Goal: Communication & Community: Answer question/provide support

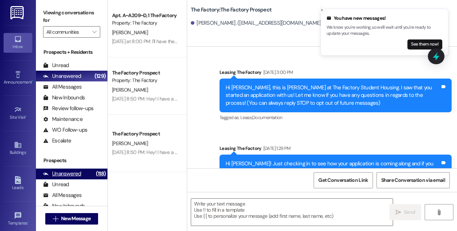
scroll to position [7765, 0]
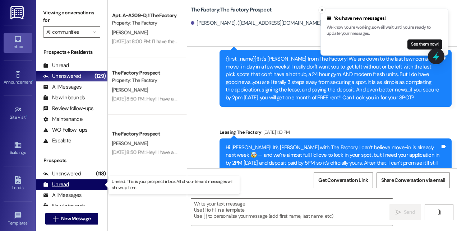
click at [61, 187] on div "Unread" at bounding box center [56, 185] width 26 height 8
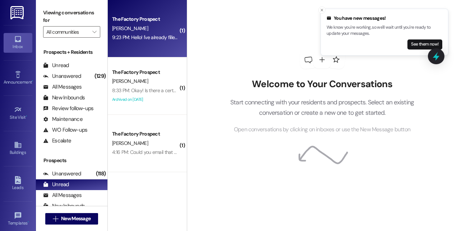
click at [148, 42] on div "9:23 PM: Hello! I've already filled out everything and am ready for move in [DA…" at bounding box center [145, 37] width 68 height 9
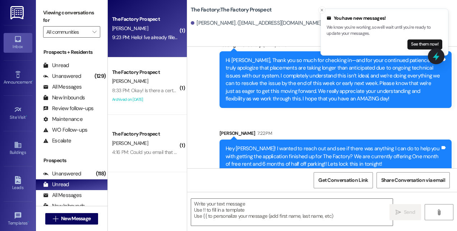
scroll to position [2303, 0]
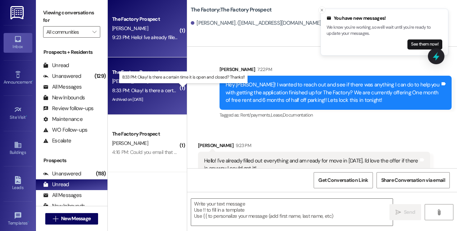
click at [159, 93] on div "8:33 PM: Okay! Is there a certain time it is open and closed? Thanks!! 8:33 PM:…" at bounding box center [183, 90] width 143 height 6
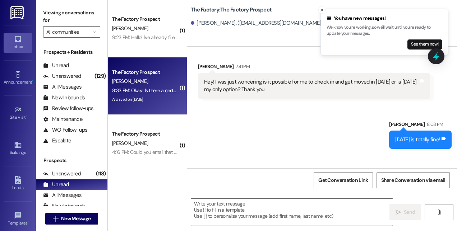
scroll to position [2064, 0]
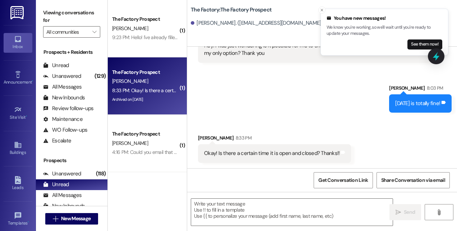
click at [455, 7] on div "The Factory: The Factory Prospect [PERSON_NAME]. ([EMAIL_ADDRESS][DOMAIN_NAME])" at bounding box center [324, 16] width 266 height 29
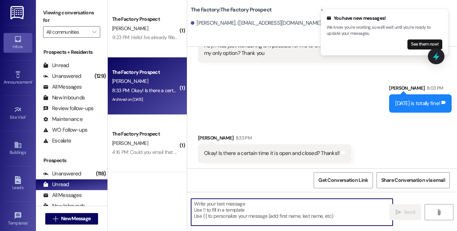
click at [292, 210] on textarea at bounding box center [292, 212] width 202 height 27
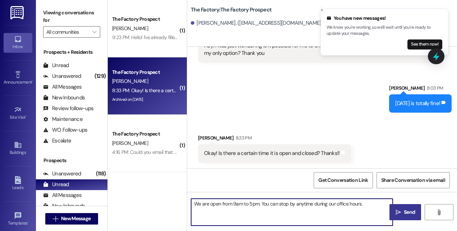
type textarea "We are open from 9am to 5pm. You can stop by anytime during our office hours."
click at [400, 214] on icon "" at bounding box center [398, 213] width 5 height 6
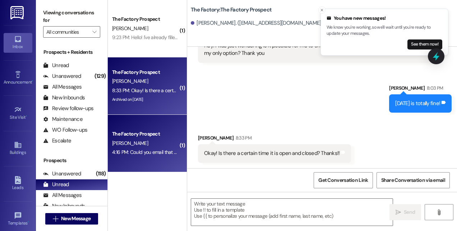
click at [129, 139] on div "[PERSON_NAME]" at bounding box center [145, 143] width 68 height 9
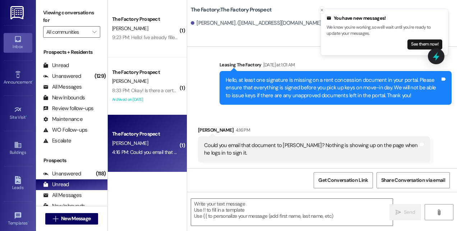
scroll to position [778, 0]
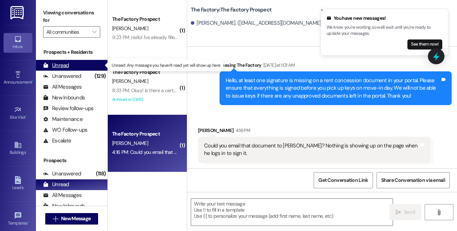
click at [63, 64] on div "Unread" at bounding box center [56, 66] width 26 height 8
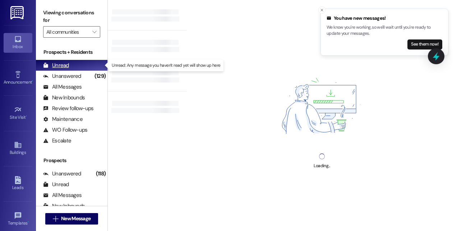
click at [67, 65] on div "Unread" at bounding box center [56, 66] width 26 height 8
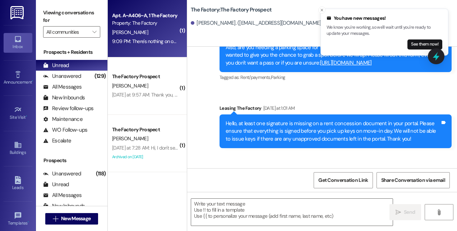
scroll to position [778, 0]
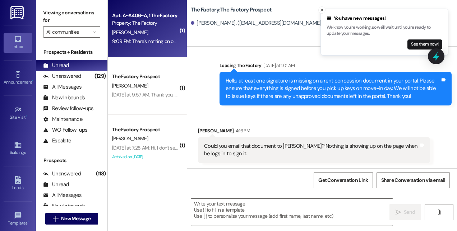
click at [125, 30] on span "[PERSON_NAME]" at bounding box center [130, 32] width 36 height 6
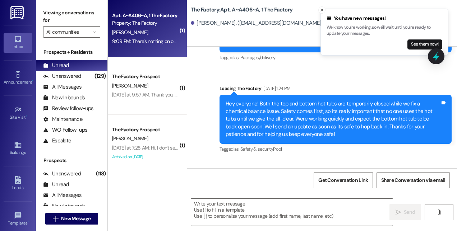
scroll to position [8624, 0]
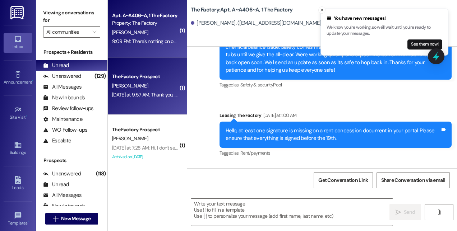
click at [137, 83] on div "[PERSON_NAME]" at bounding box center [145, 86] width 68 height 9
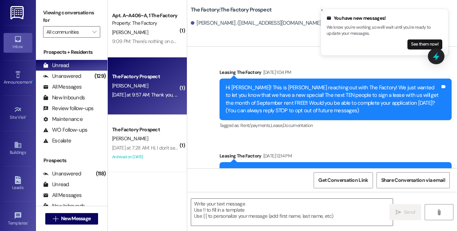
scroll to position [4951, 0]
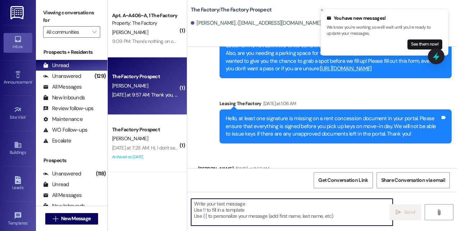
click at [220, 204] on textarea at bounding box center [292, 212] width 202 height 27
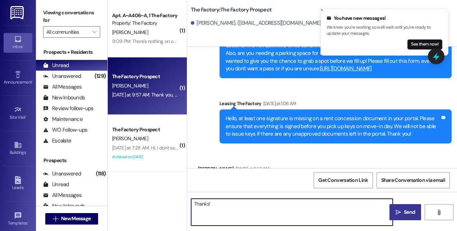
type textarea "Thanks!"
click at [398, 215] on icon "" at bounding box center [398, 213] width 5 height 6
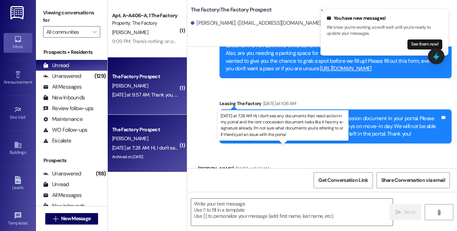
click at [129, 147] on div "[DATE] at 7:28 AM: Hi, I don't see any documents that need action in my portal …" at bounding box center [361, 148] width 499 height 6
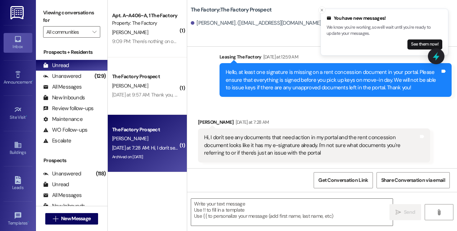
scroll to position [1402, 0]
click at [277, 215] on textarea at bounding box center [292, 212] width 202 height 27
